Goal: Obtain resource: Download file/media

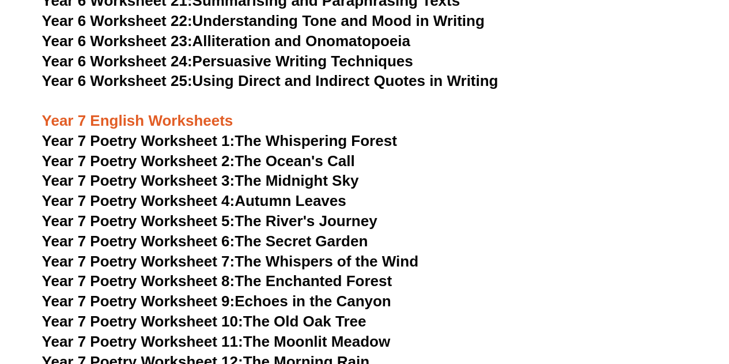
scroll to position [7024, 0]
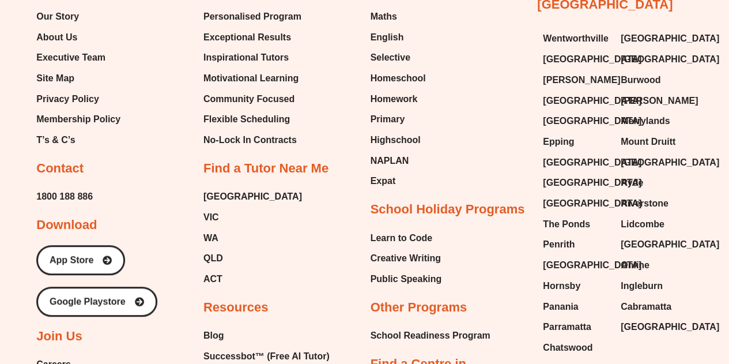
scroll to position [4886, 0]
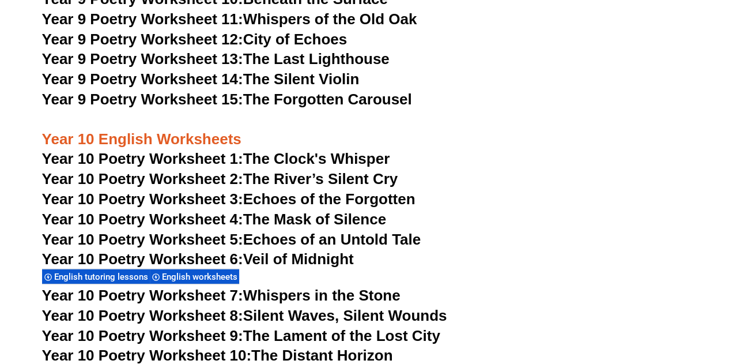
scroll to position [8281, 0]
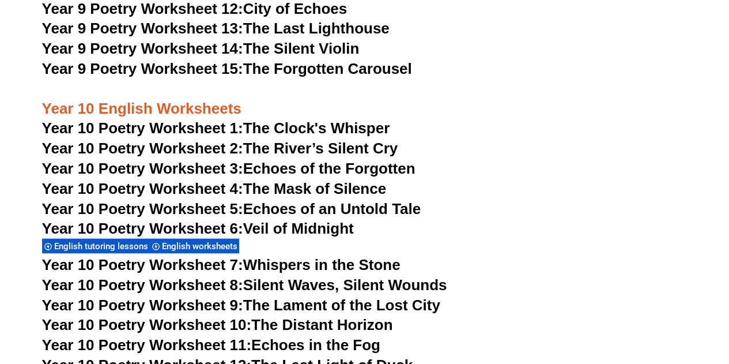
click at [321, 119] on link "Year 10 Poetry Worksheet 1: The Clock's Whisper" at bounding box center [216, 127] width 348 height 17
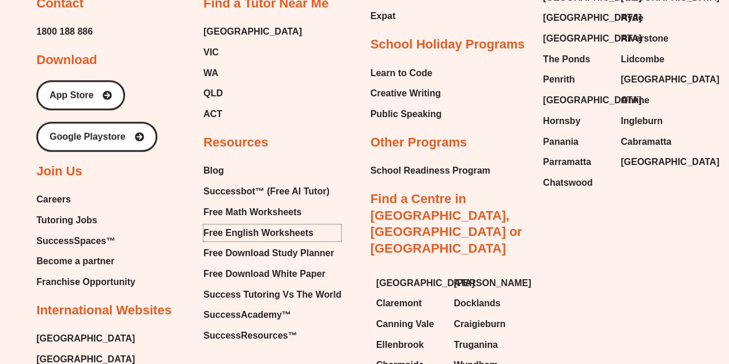
scroll to position [4832, 0]
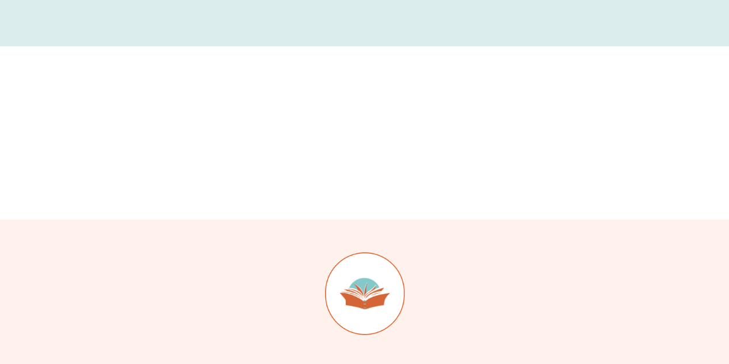
scroll to position [11753, 0]
